Goal: Information Seeking & Learning: Learn about a topic

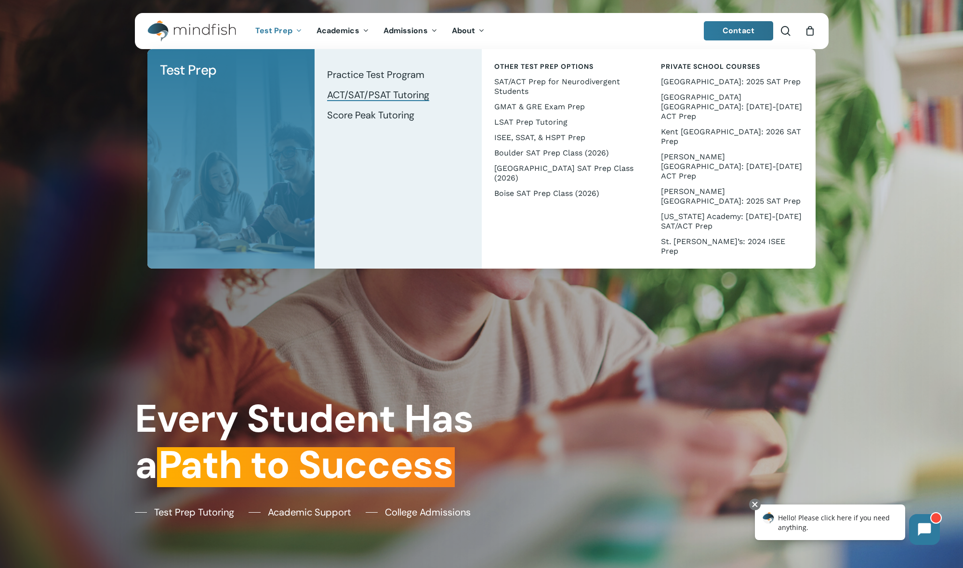
click at [385, 98] on span "ACT/SAT/PSAT Tutoring" at bounding box center [378, 95] width 102 height 13
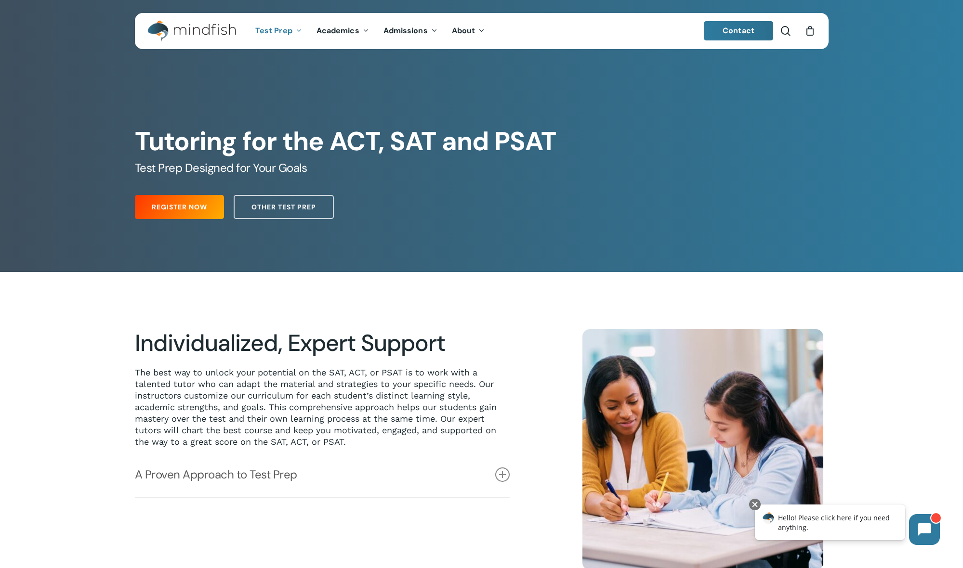
click at [731, 34] on span "Contact" at bounding box center [738, 31] width 32 height 10
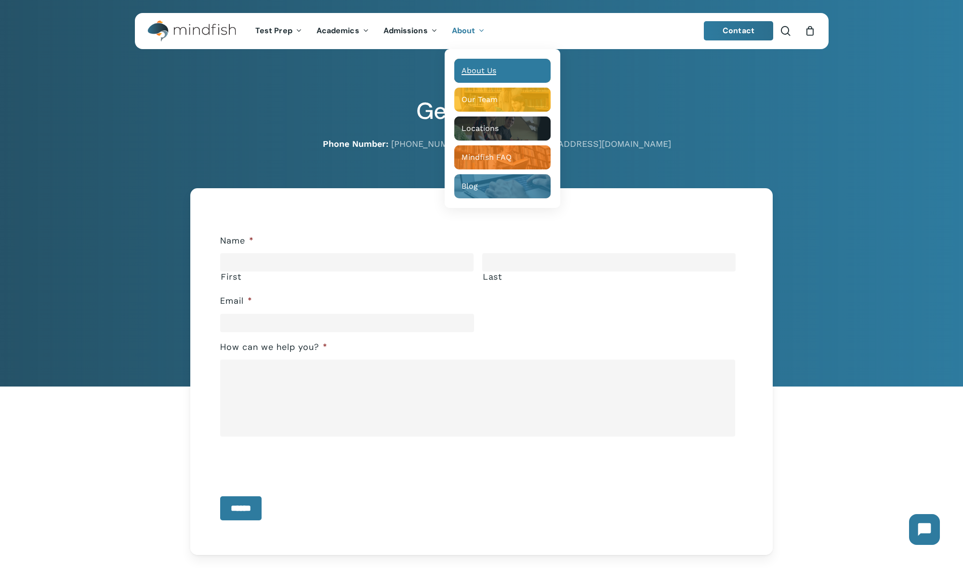
click at [475, 72] on span "About Us" at bounding box center [478, 70] width 35 height 9
